Goal: Task Accomplishment & Management: Understand process/instructions

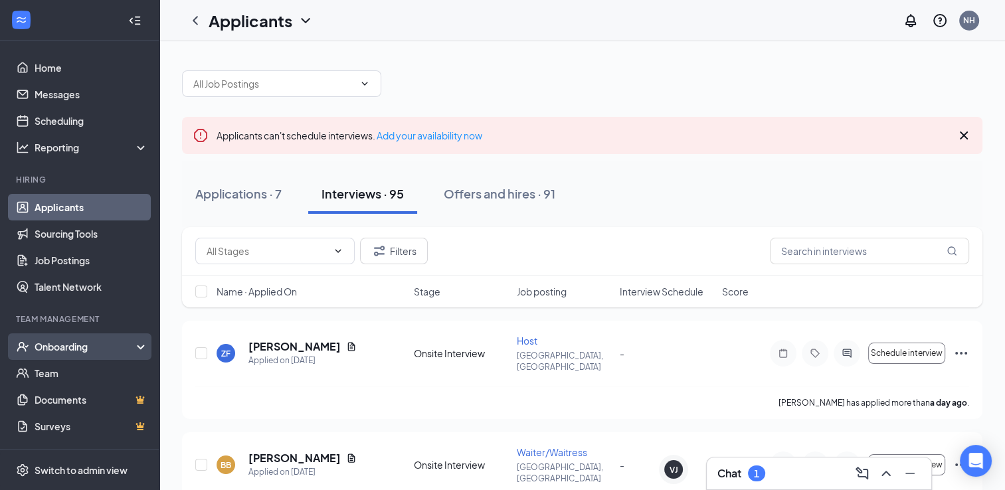
click at [58, 347] on div "Onboarding" at bounding box center [86, 346] width 102 height 13
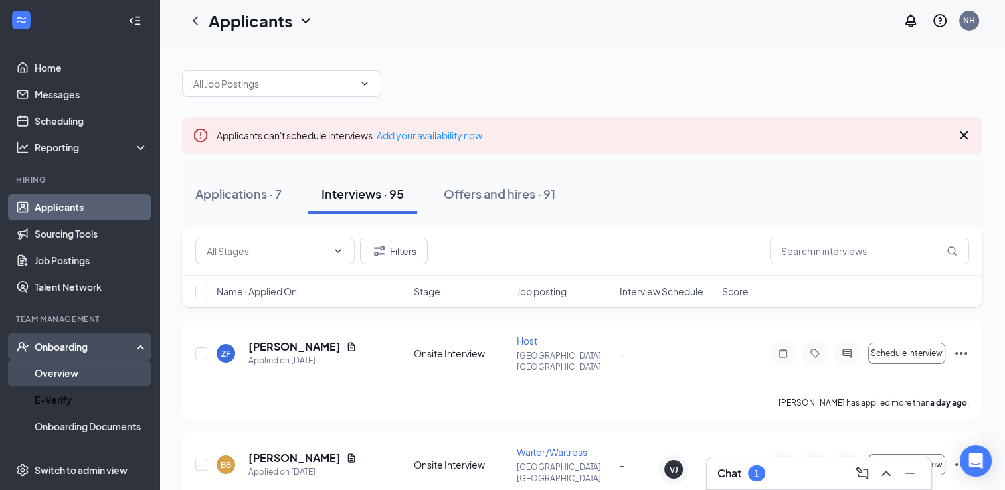
click at [60, 373] on link "Overview" at bounding box center [92, 373] width 114 height 27
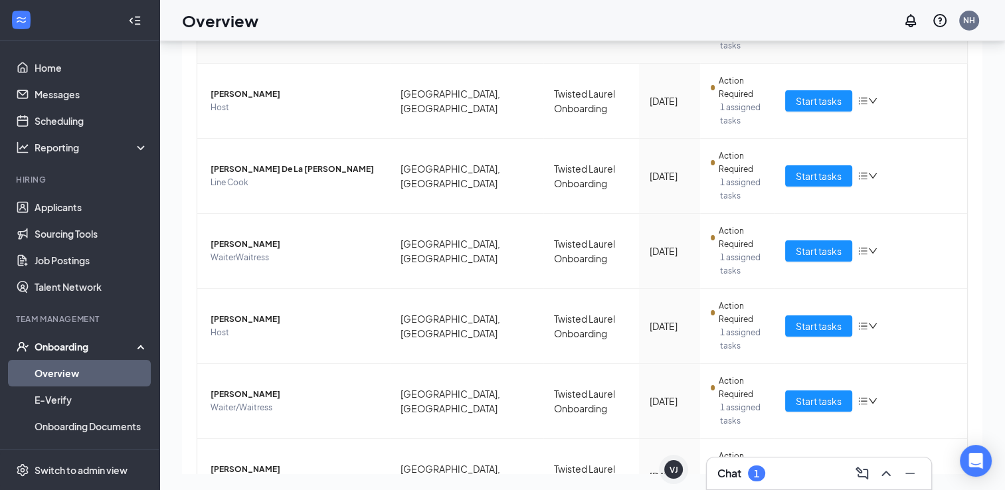
scroll to position [199, 0]
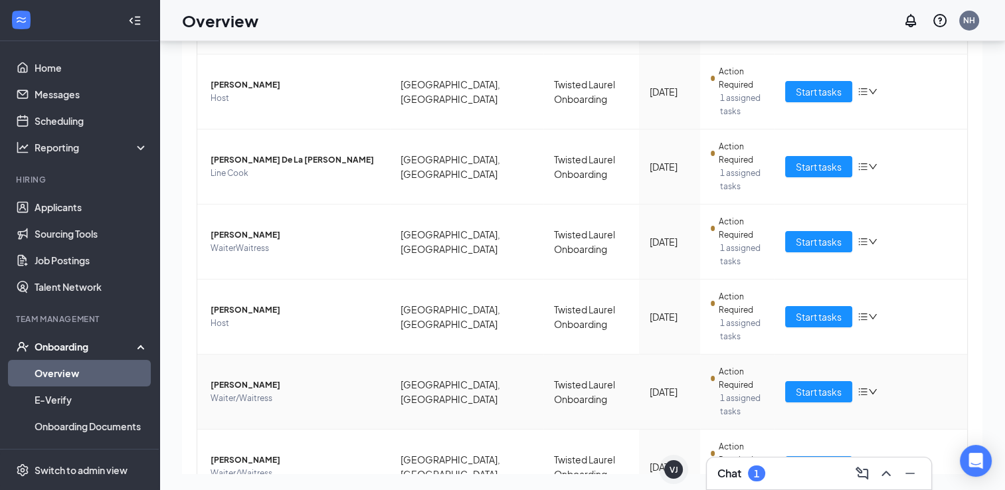
click at [868, 395] on icon "down" at bounding box center [872, 391] width 9 height 9
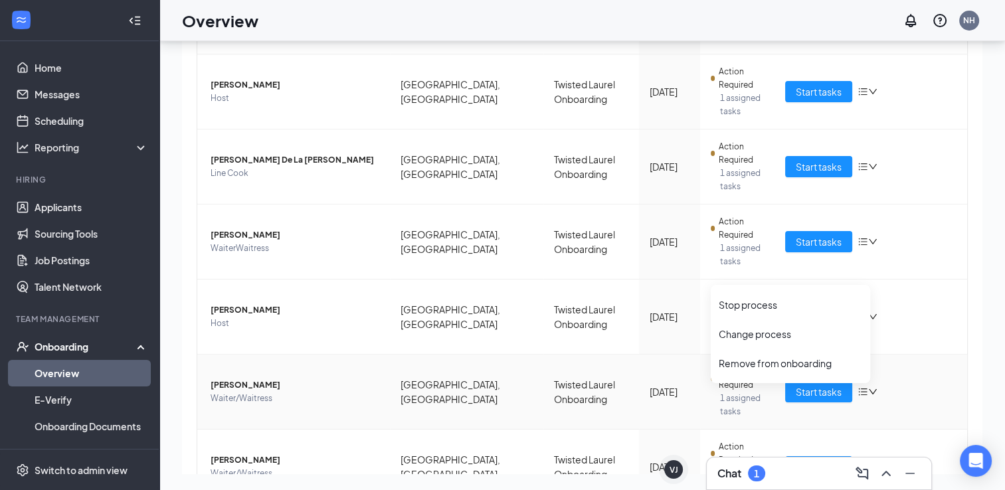
click at [903, 398] on div "Start tasks" at bounding box center [870, 391] width 171 height 21
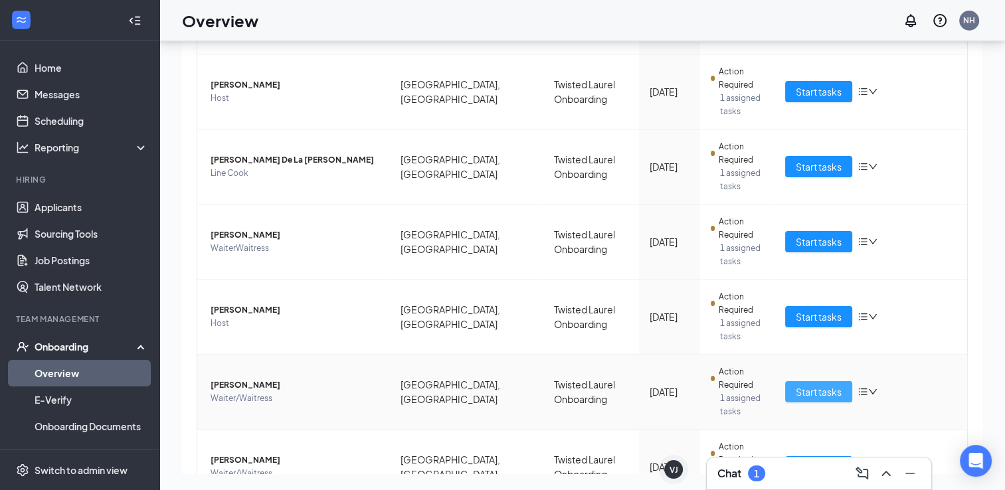
click at [809, 393] on span "Start tasks" at bounding box center [819, 392] width 46 height 15
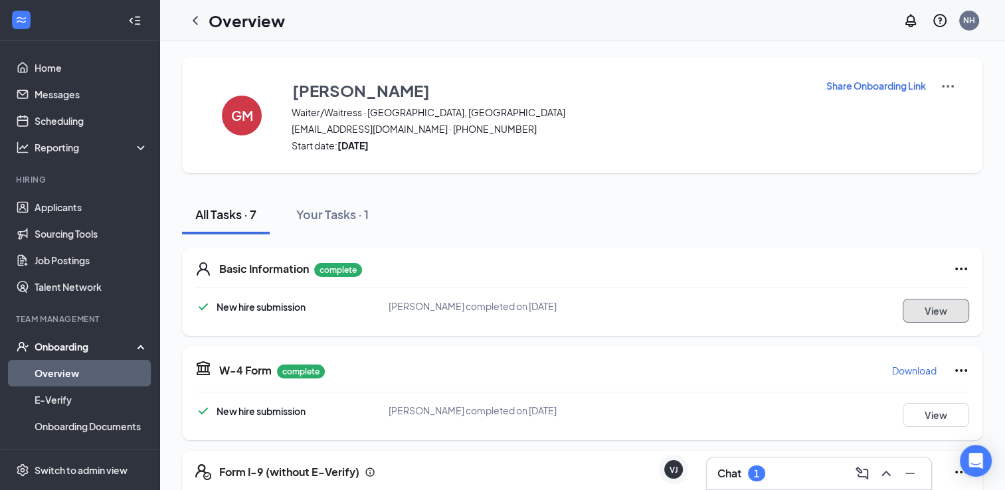
click at [932, 315] on button "View" at bounding box center [936, 311] width 66 height 24
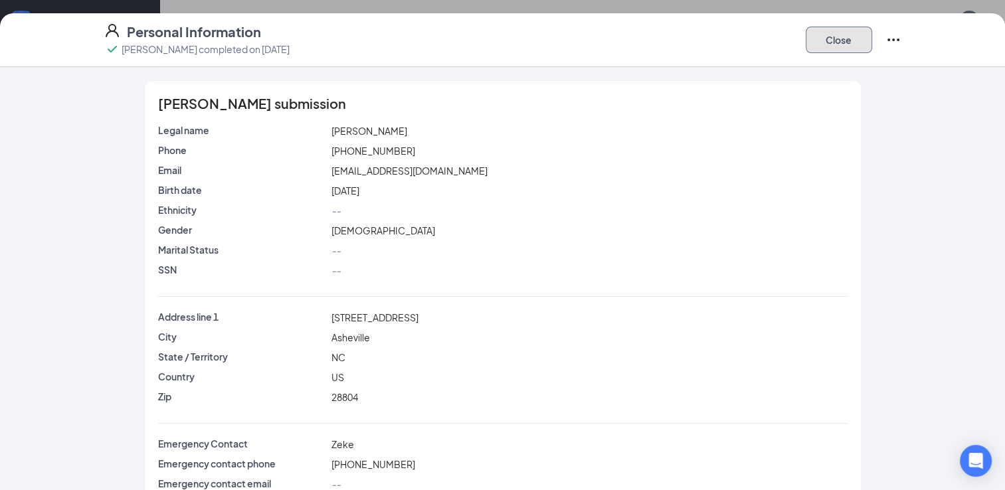
click at [850, 38] on button "Close" at bounding box center [839, 40] width 66 height 27
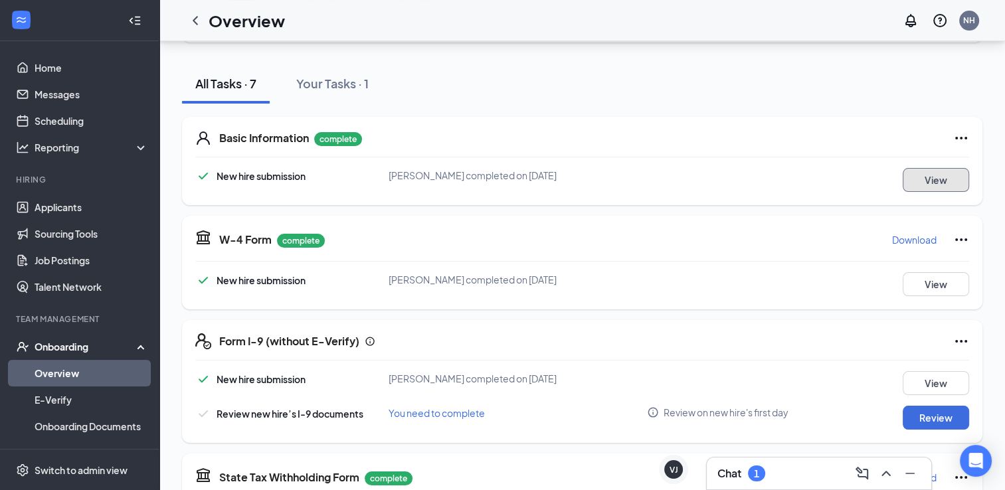
scroll to position [133, 0]
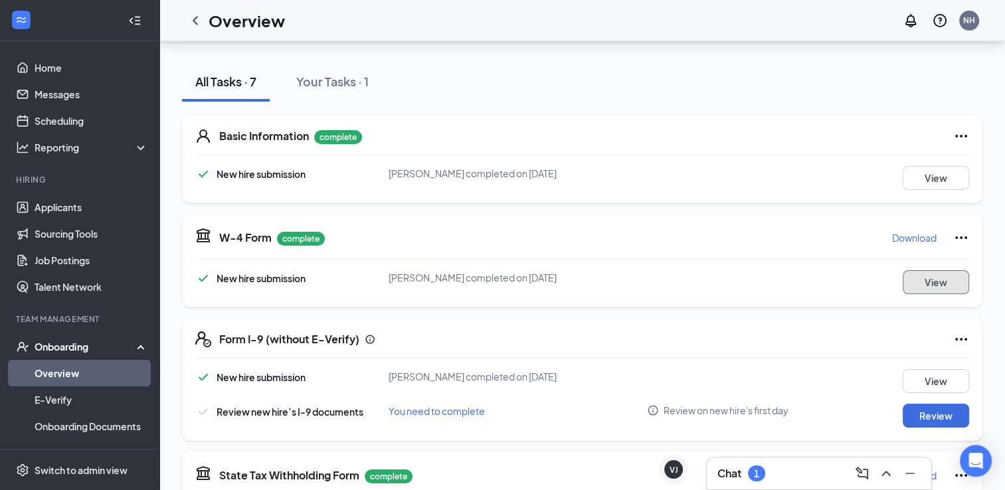
click at [943, 284] on button "View" at bounding box center [936, 282] width 66 height 24
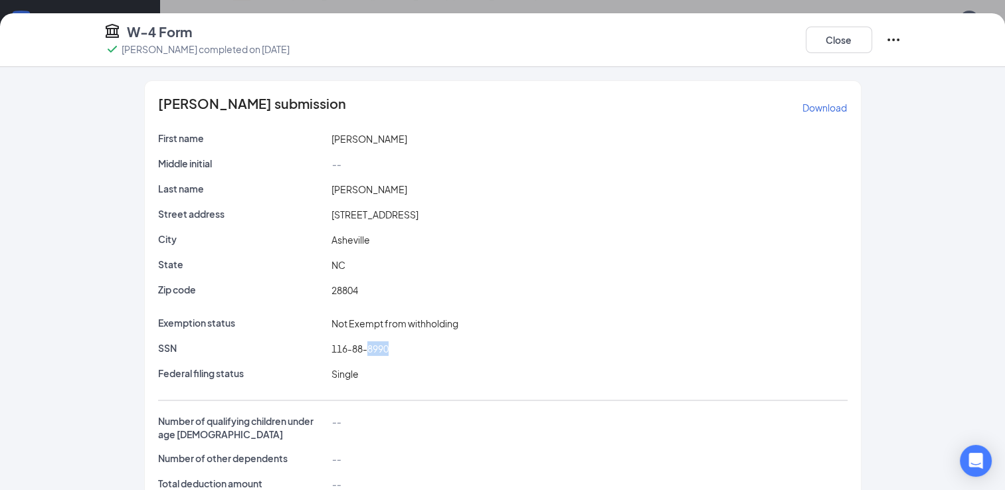
drag, startPoint x: 362, startPoint y: 347, endPoint x: 422, endPoint y: 350, distance: 60.5
click at [422, 350] on div "116-88-8990" at bounding box center [589, 348] width 521 height 15
drag, startPoint x: 422, startPoint y: 350, endPoint x: 376, endPoint y: 345, distance: 46.7
copy span "8990"
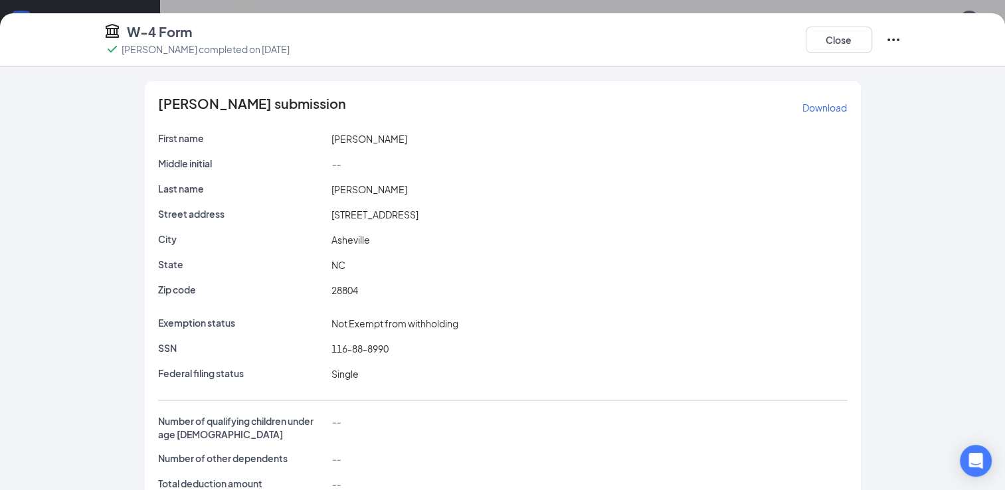
click at [398, 294] on div "28804" at bounding box center [589, 290] width 521 height 15
